Goal: Transaction & Acquisition: Obtain resource

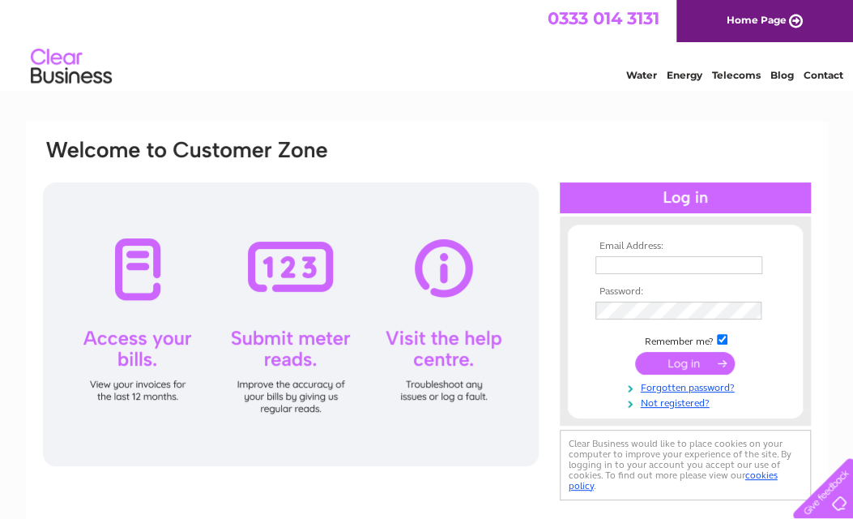
click at [696, 275] on td at bounding box center [686, 265] width 188 height 26
click at [678, 263] on input "text" at bounding box center [679, 265] width 167 height 18
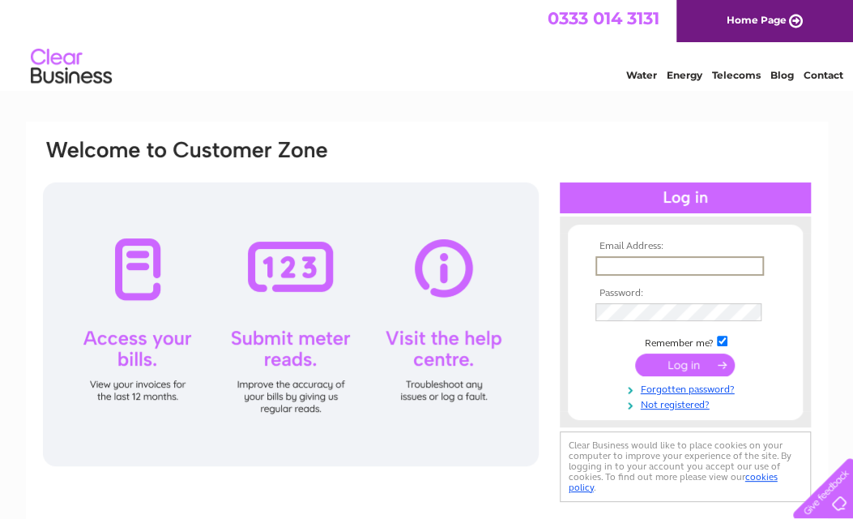
type input "finance@suip.co.uk"
click at [699, 359] on input "submit" at bounding box center [685, 365] width 100 height 23
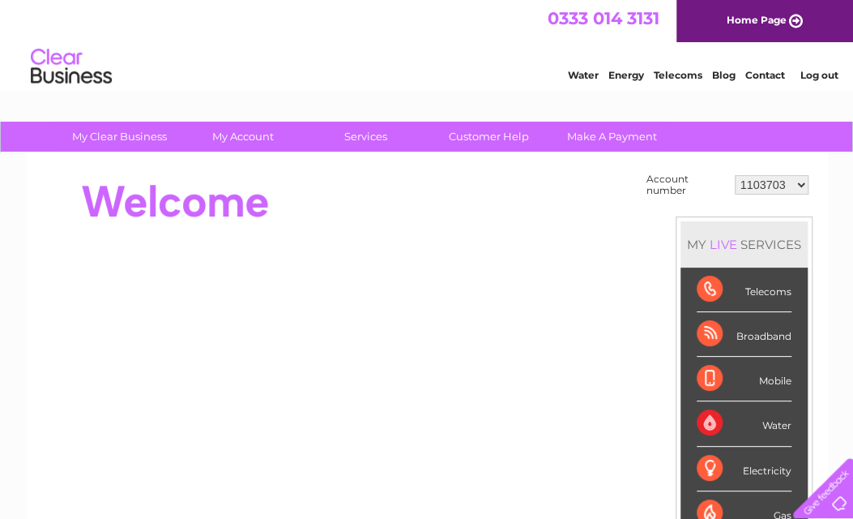
click at [797, 184] on select "1103703 1155990 30303518" at bounding box center [772, 184] width 74 height 19
select select "30303518"
click at [735, 175] on select "1103703 1155990 30303518" at bounding box center [772, 184] width 74 height 19
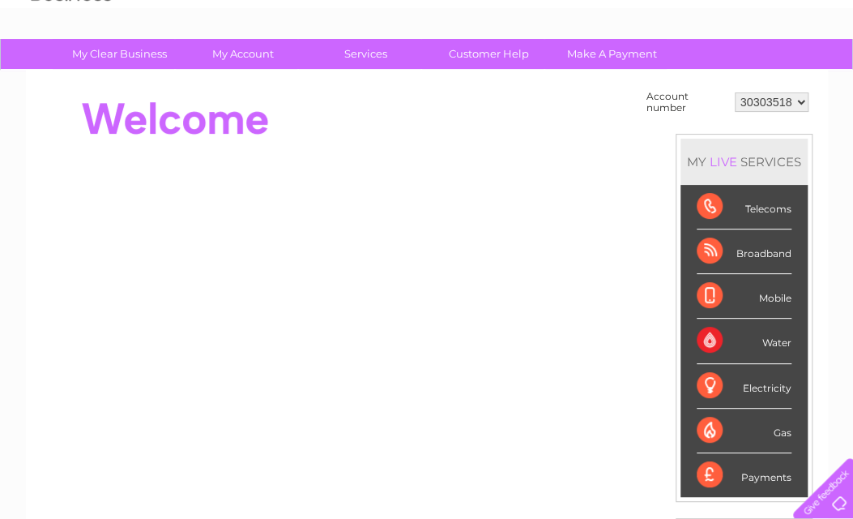
scroll to position [80, 0]
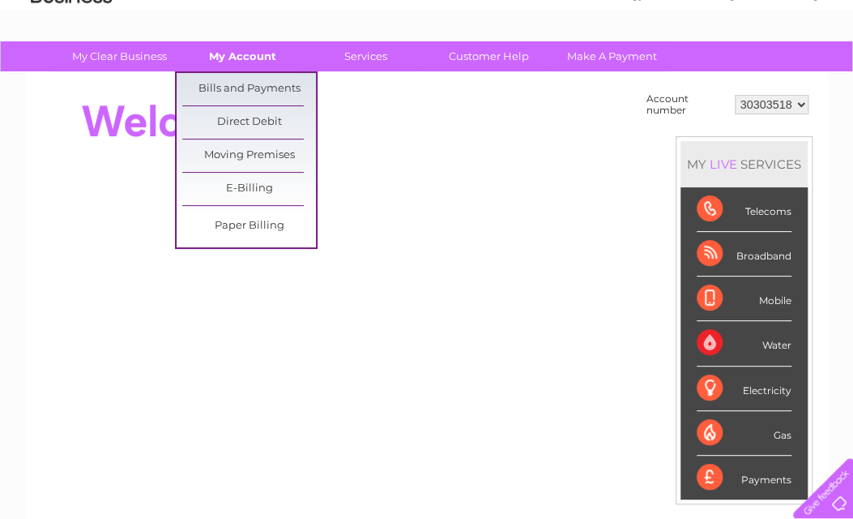
click at [233, 58] on link "My Account" at bounding box center [243, 56] width 134 height 30
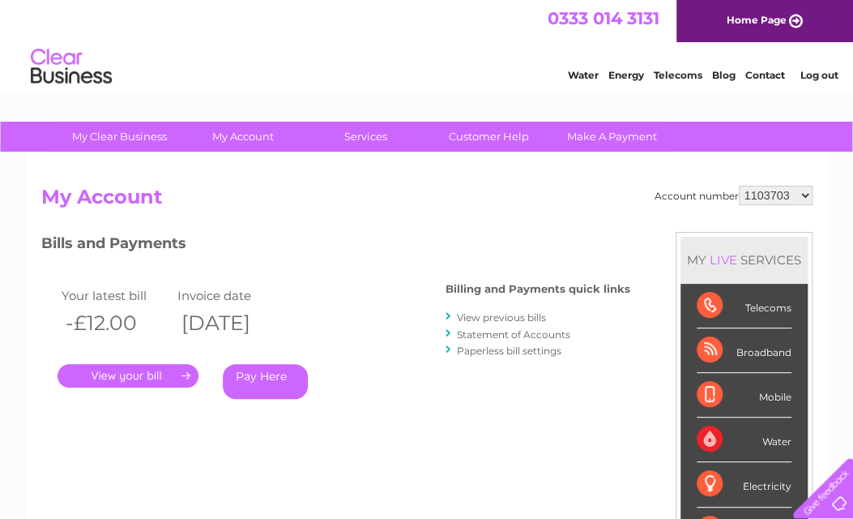
click at [807, 194] on select "1103703 1155990 30303518" at bounding box center [776, 195] width 74 height 19
select select "30303518"
click at [739, 186] on select "1103703 1155990 30303518" at bounding box center [776, 195] width 74 height 19
click at [119, 374] on link "." at bounding box center [128, 376] width 141 height 24
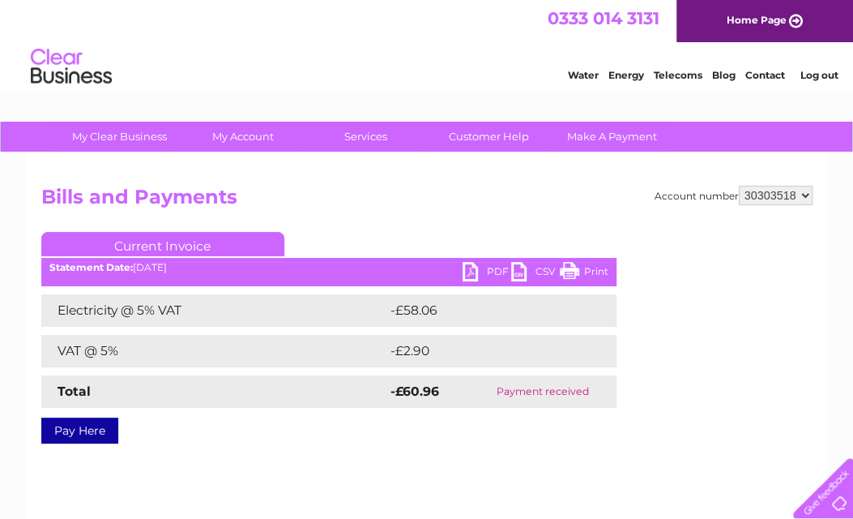
click at [490, 270] on link "PDF" at bounding box center [487, 274] width 49 height 24
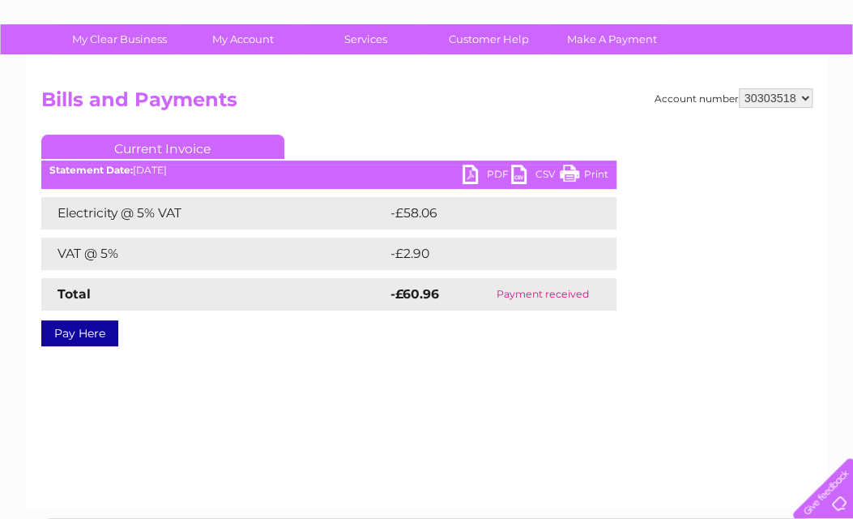
scroll to position [96, 0]
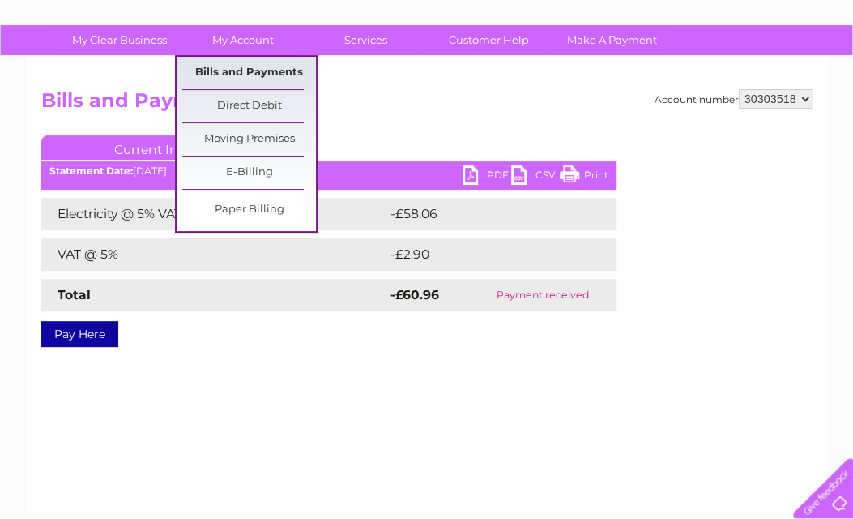
click at [243, 69] on link "Bills and Payments" at bounding box center [249, 73] width 134 height 32
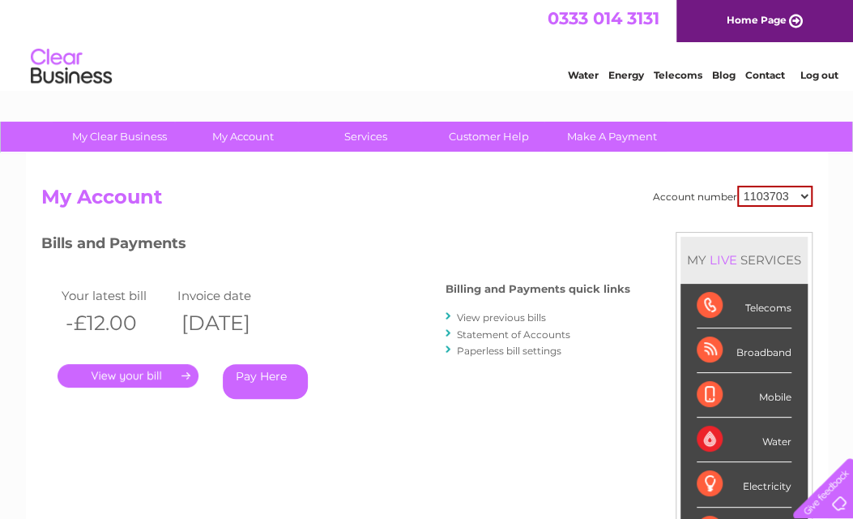
click at [806, 196] on select "1103703 1155990 30303518" at bounding box center [775, 196] width 75 height 21
select select "30303518"
click at [738, 186] on select "1103703 1155990 30303518" at bounding box center [775, 196] width 75 height 21
click at [480, 306] on div "Billing and Payments quick links View previous bills Statement of Accounts Pape…" at bounding box center [538, 321] width 185 height 106
click at [483, 314] on link "View previous bills" at bounding box center [501, 317] width 89 height 12
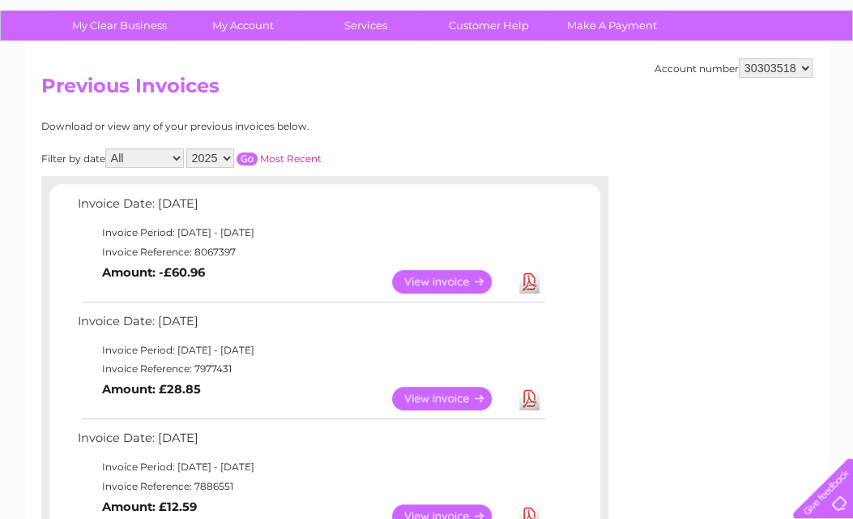
scroll to position [110, 0]
